Goal: Go to known website: Access a specific website the user already knows

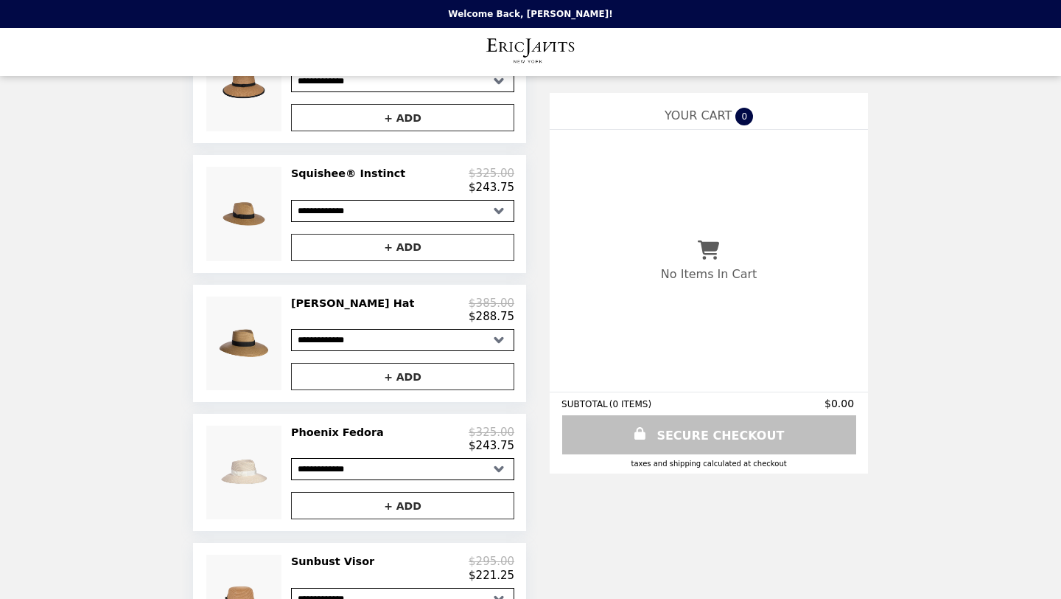
scroll to position [354, 0]
